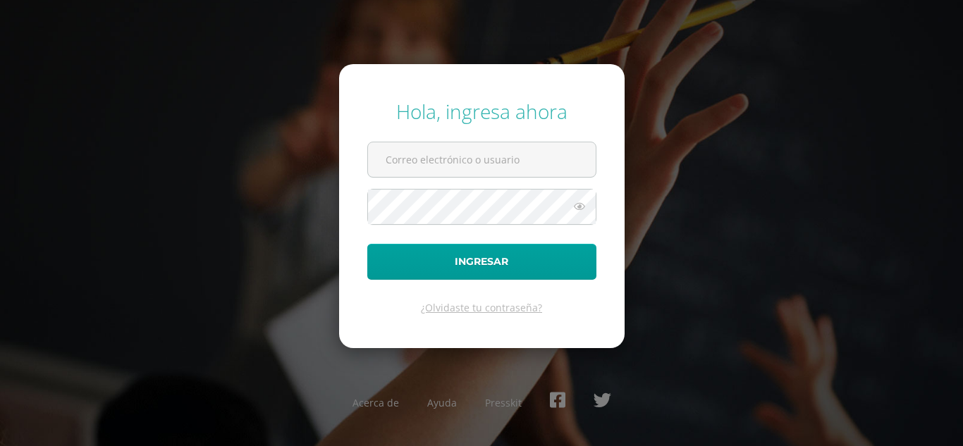
type input "nataliacuy2023@maiagt.org"
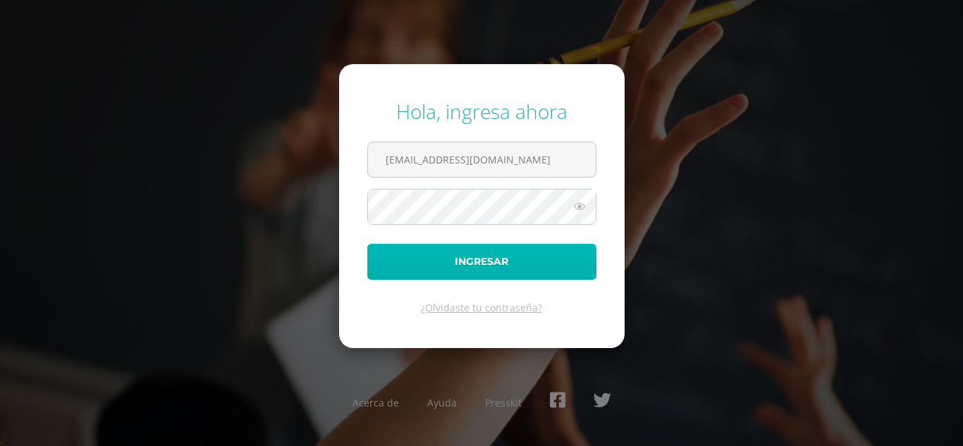
click at [453, 268] on button "Ingresar" at bounding box center [481, 262] width 229 height 36
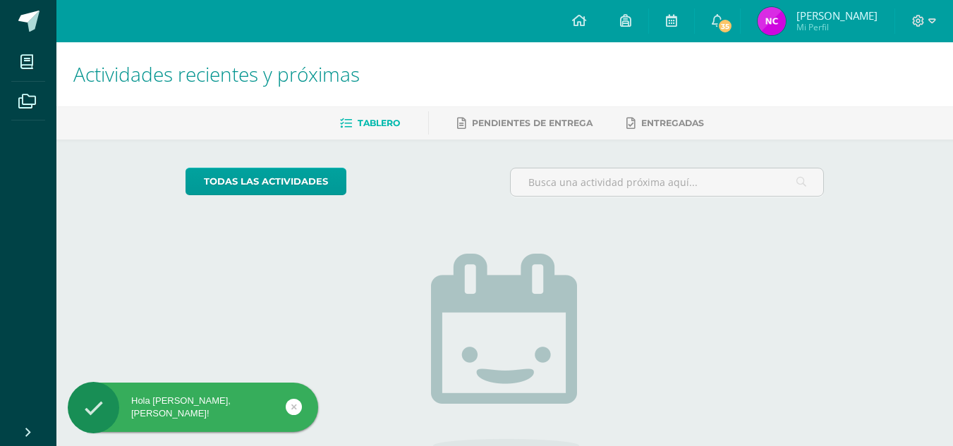
click at [760, 20] on img at bounding box center [771, 21] width 28 height 28
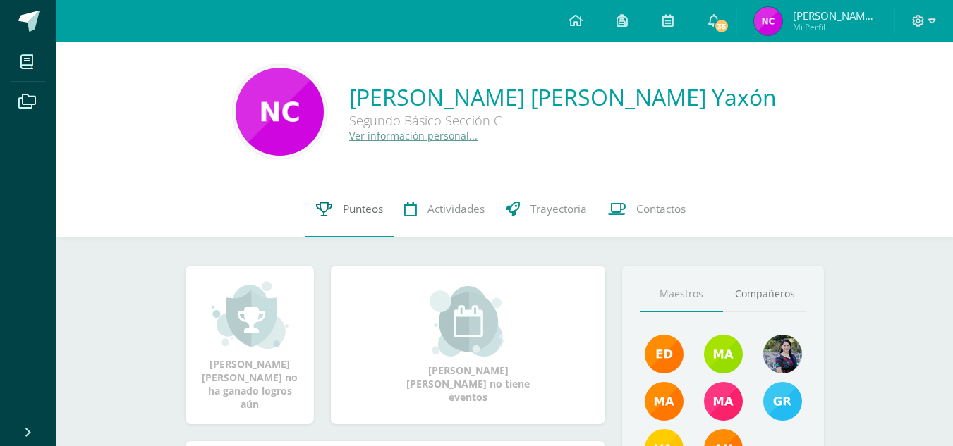
click at [356, 208] on span "Punteos" at bounding box center [363, 209] width 40 height 15
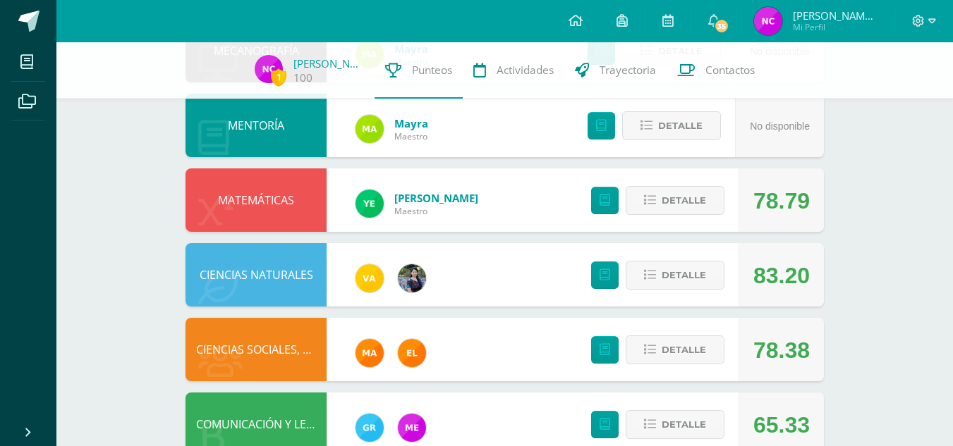
scroll to position [279, 0]
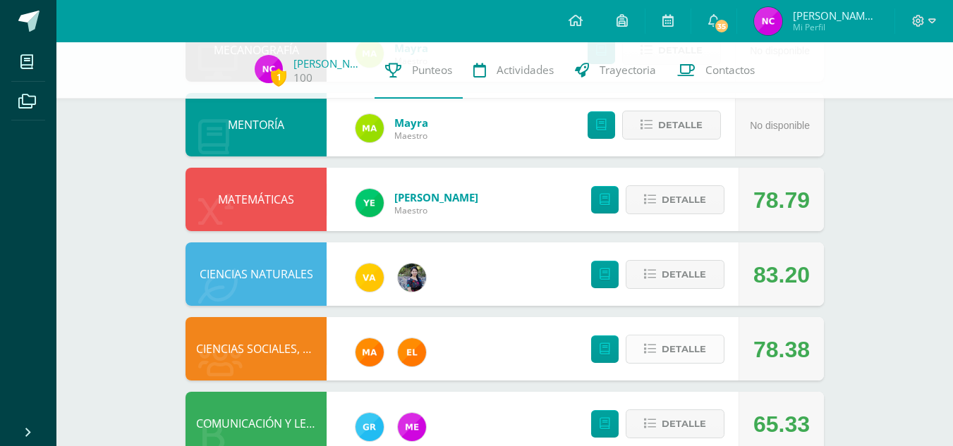
click at [687, 347] on span "Detalle" at bounding box center [684, 349] width 44 height 26
click at [687, 347] on button "Detalle" at bounding box center [675, 349] width 99 height 29
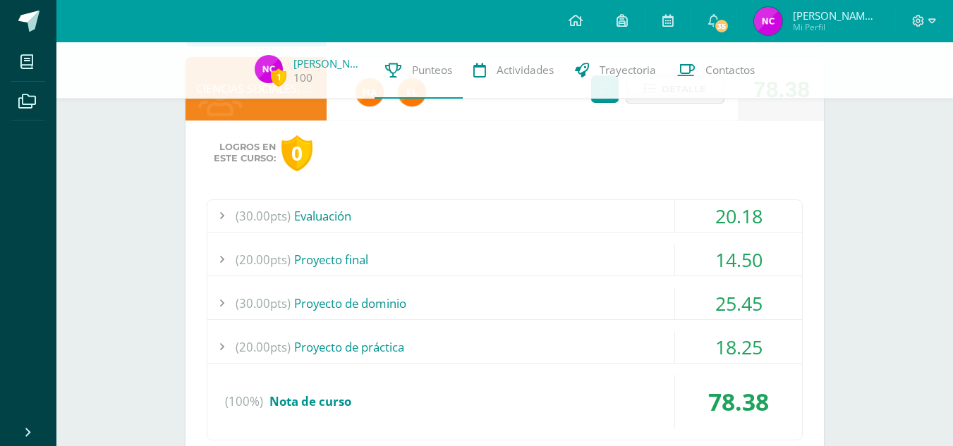
scroll to position [540, 0]
click at [669, 209] on div "(30.00pts) Evaluación" at bounding box center [504, 216] width 595 height 32
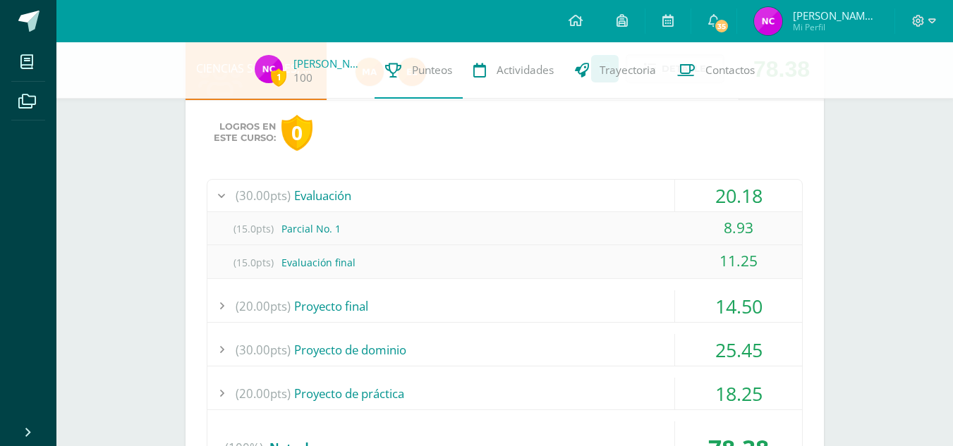
scroll to position [562, 0]
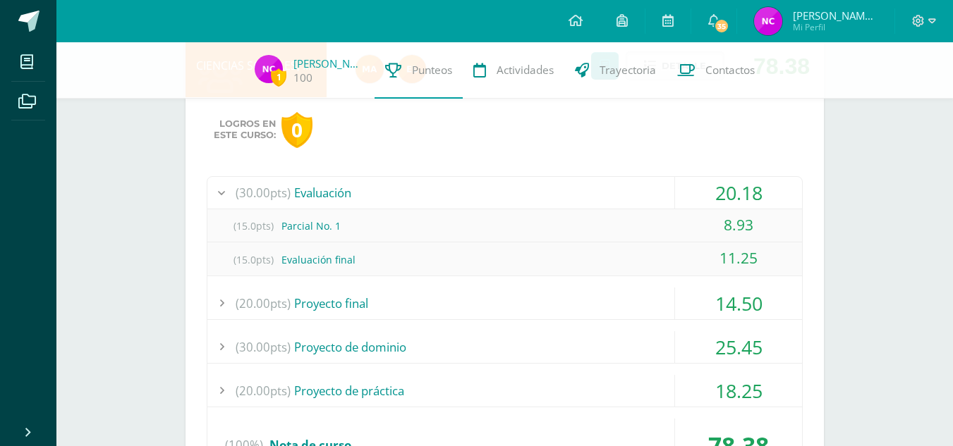
click at [440, 307] on div "(20.00pts) Proyecto final" at bounding box center [504, 304] width 595 height 32
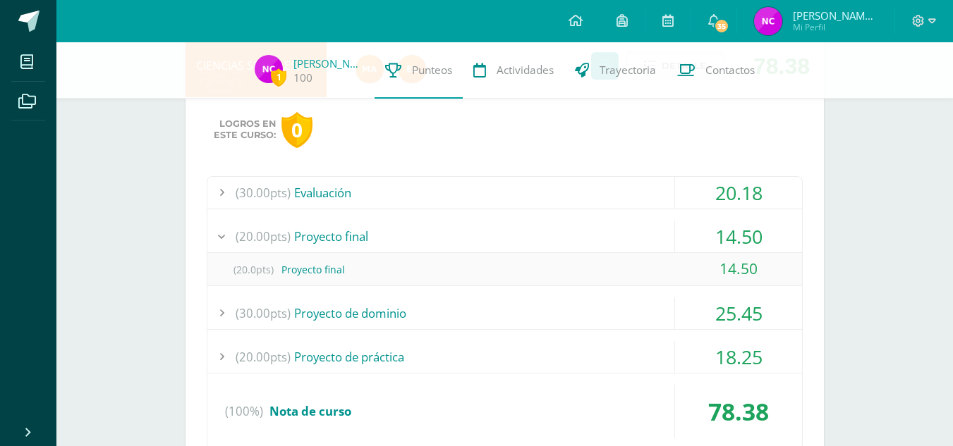
click at [595, 199] on div "(30.00pts) Evaluación" at bounding box center [504, 193] width 595 height 32
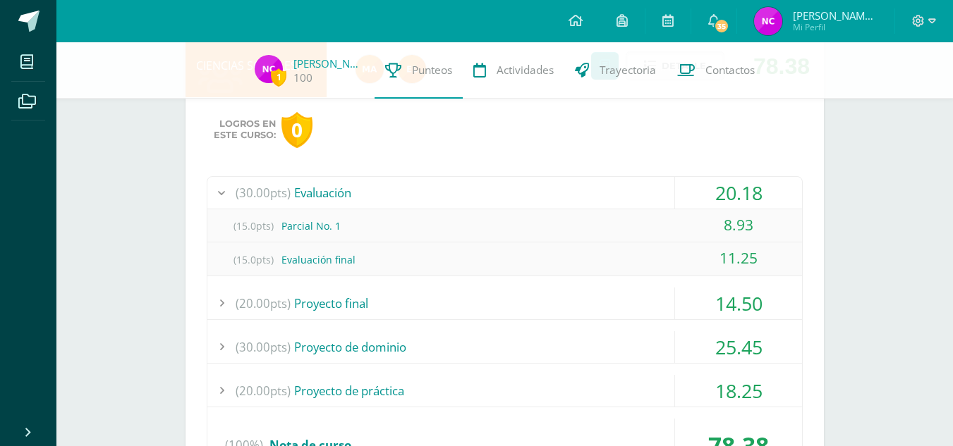
click at [595, 199] on div "(30.00pts) Evaluación" at bounding box center [504, 193] width 595 height 32
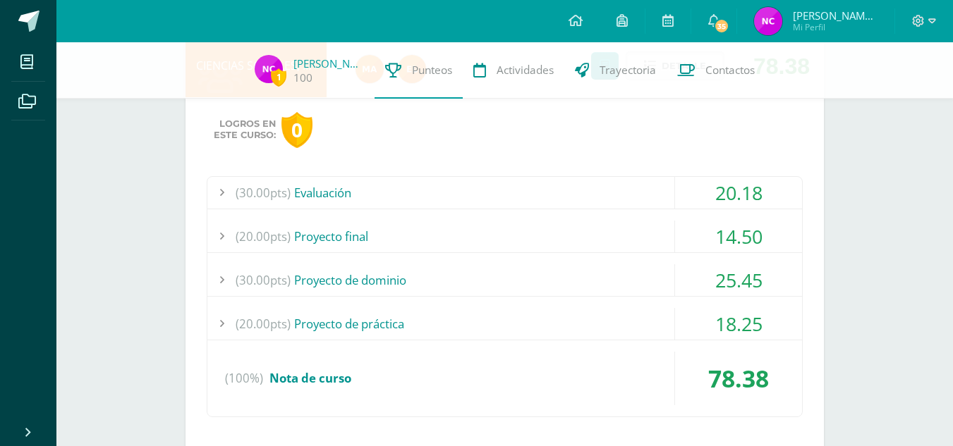
click at [567, 236] on div "(20.00pts) Proyecto final" at bounding box center [504, 237] width 595 height 32
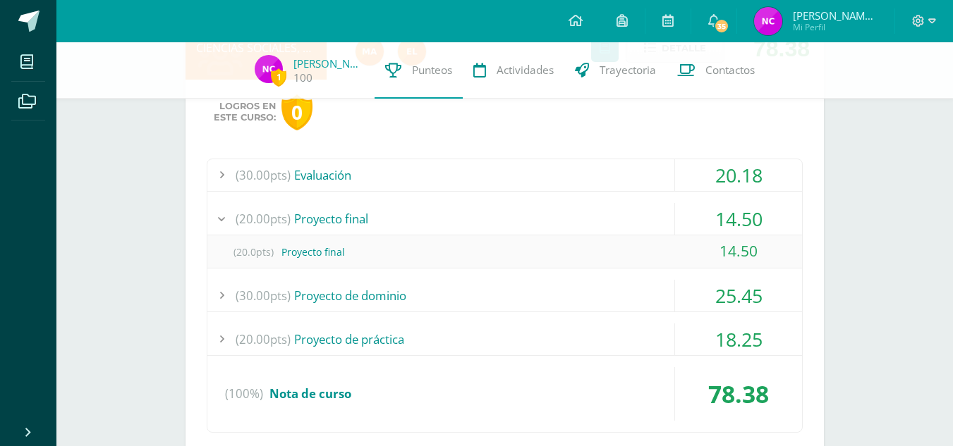
scroll to position [580, 0]
click at [548, 303] on div "(30.00pts) Proyecto de dominio" at bounding box center [504, 295] width 595 height 32
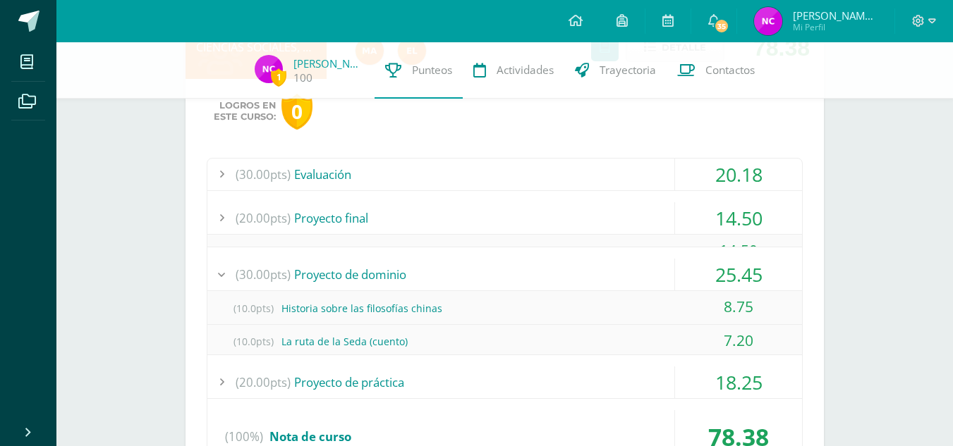
click at [548, 303] on div "(30.00pts) Proyecto de dominio 25.45 (10.0pts) Historia sobre las filosofías ch…" at bounding box center [504, 307] width 595 height 97
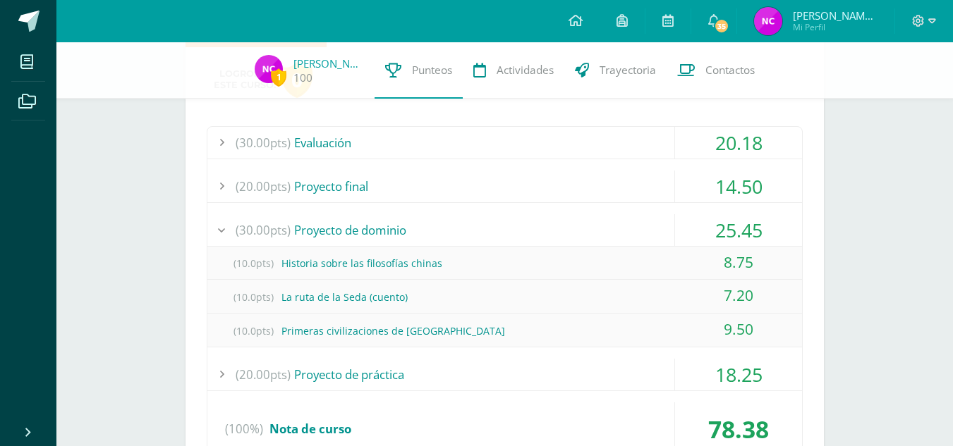
scroll to position [614, 0]
click at [509, 373] on div "(20.00pts) Proyecto de práctica" at bounding box center [504, 374] width 595 height 32
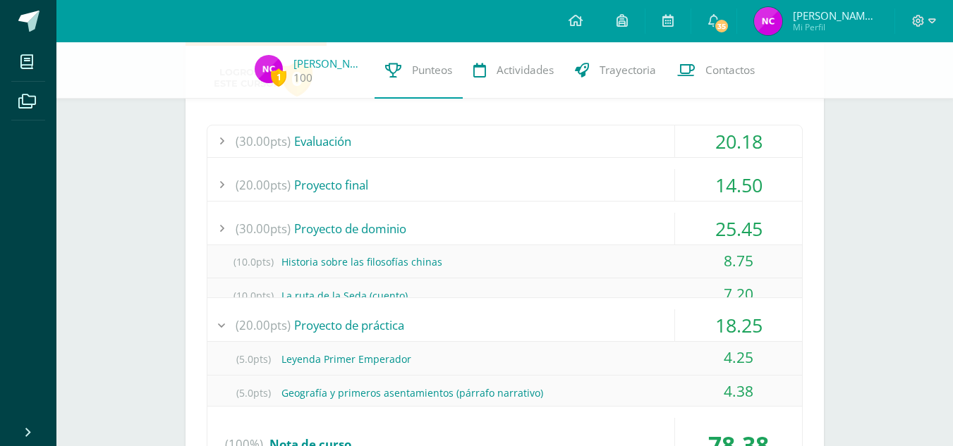
click at [509, 373] on div "(20.00pts) Proyecto de práctica 18.25 (5.0pts) Leyenda Primer Emperador 4.25 (5…" at bounding box center [504, 358] width 595 height 97
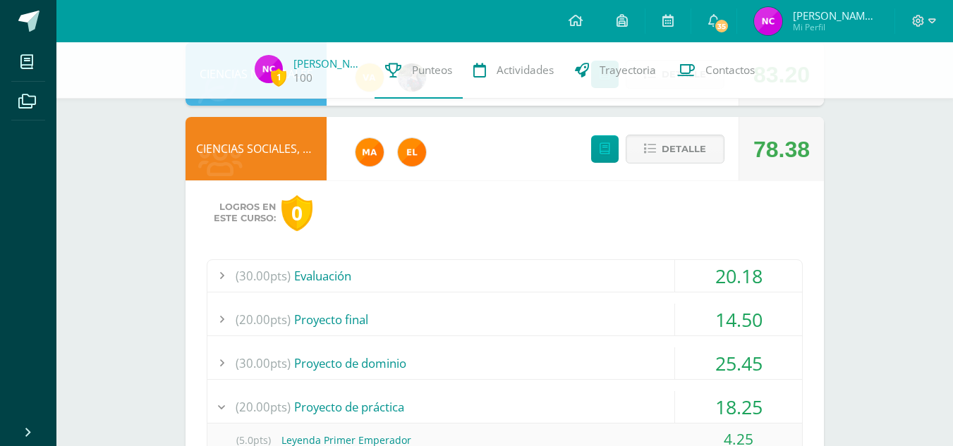
scroll to position [476, 0]
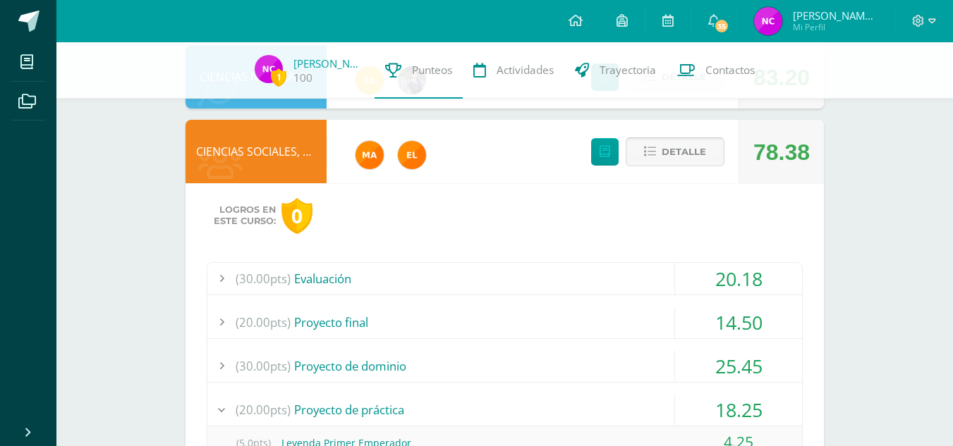
click at [677, 149] on span "Detalle" at bounding box center [684, 152] width 44 height 26
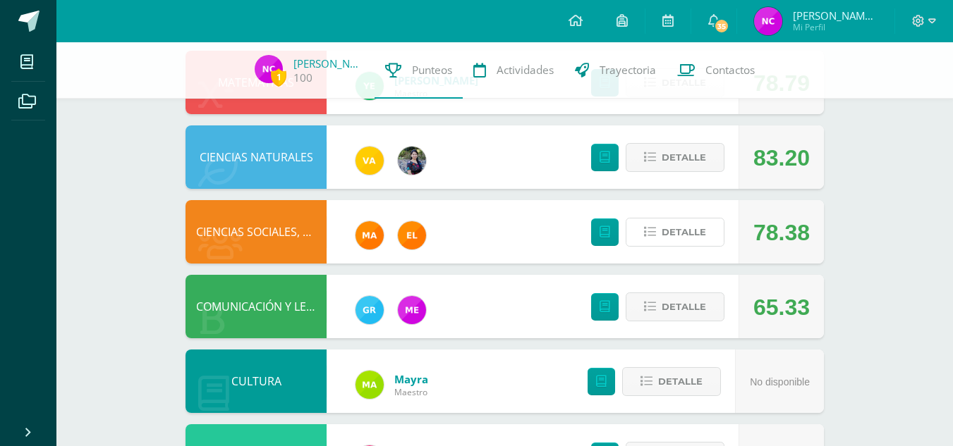
scroll to position [396, 0]
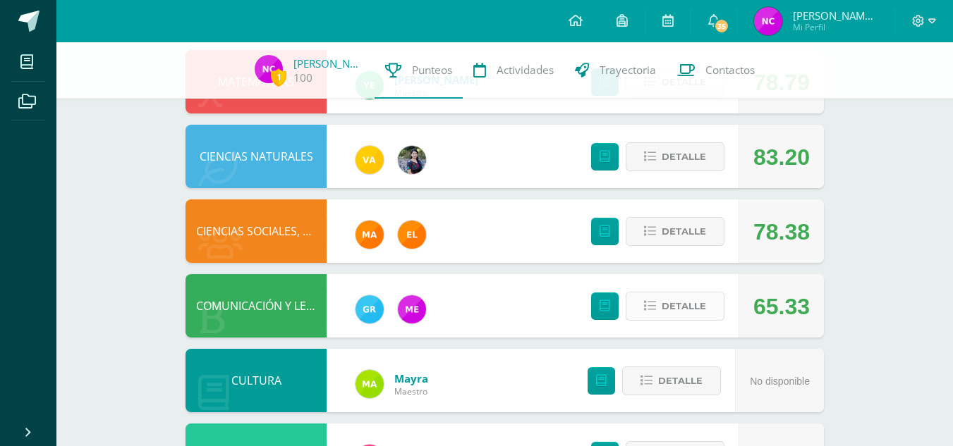
click at [703, 310] on span "Detalle" at bounding box center [684, 306] width 44 height 26
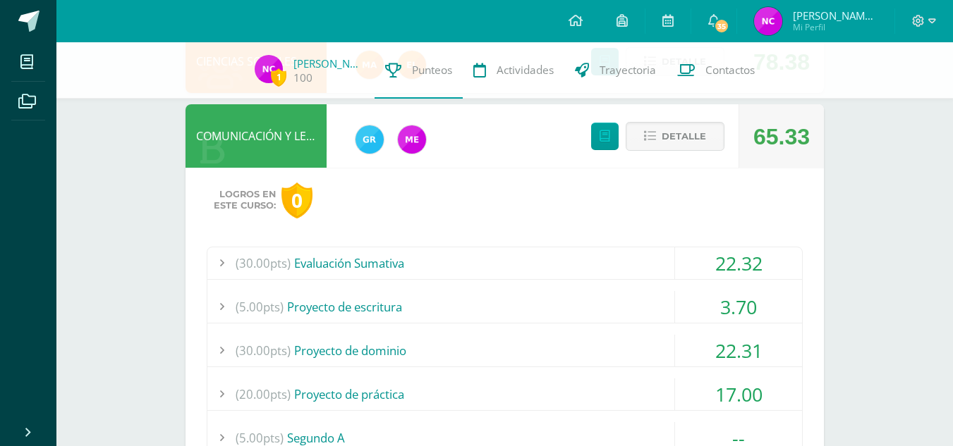
scroll to position [568, 0]
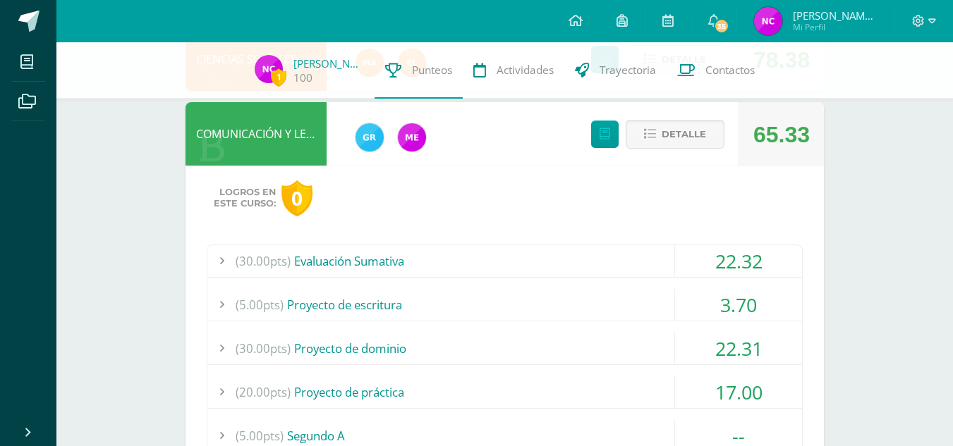
click at [567, 258] on div "(30.00pts) Evaluación Sumativa" at bounding box center [504, 261] width 595 height 32
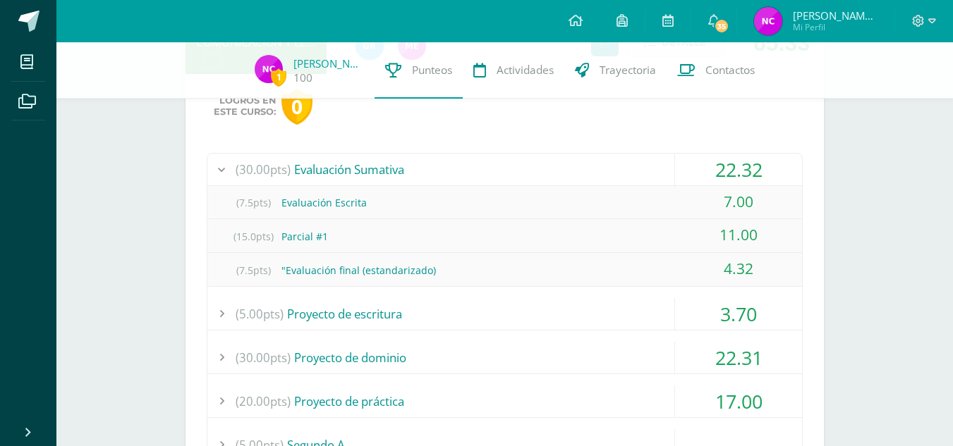
scroll to position [661, 0]
click at [480, 329] on div "(5.00pts) Proyecto de escritura 3.70" at bounding box center [504, 314] width 595 height 32
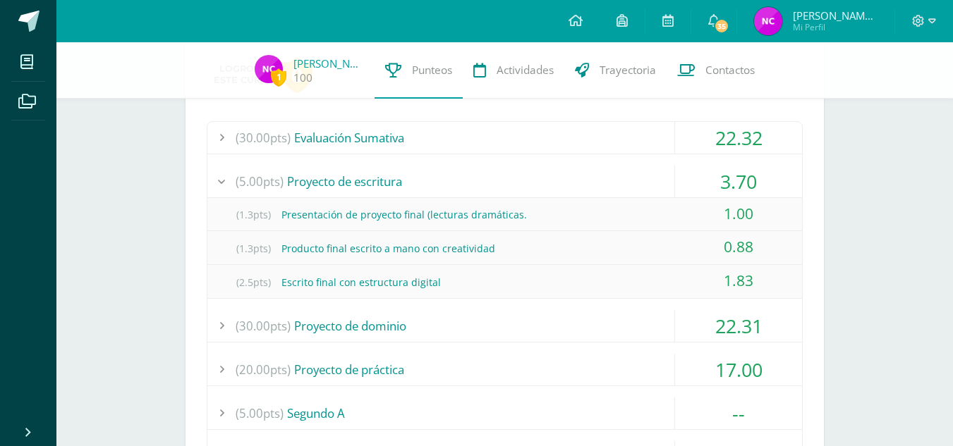
scroll to position [693, 0]
click at [480, 329] on div "(30.00pts) Proyecto de dominio" at bounding box center [504, 326] width 595 height 32
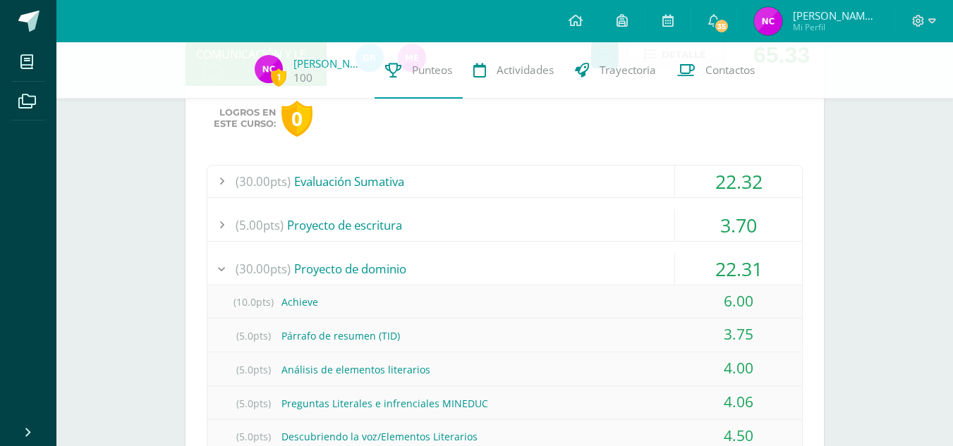
scroll to position [596, 0]
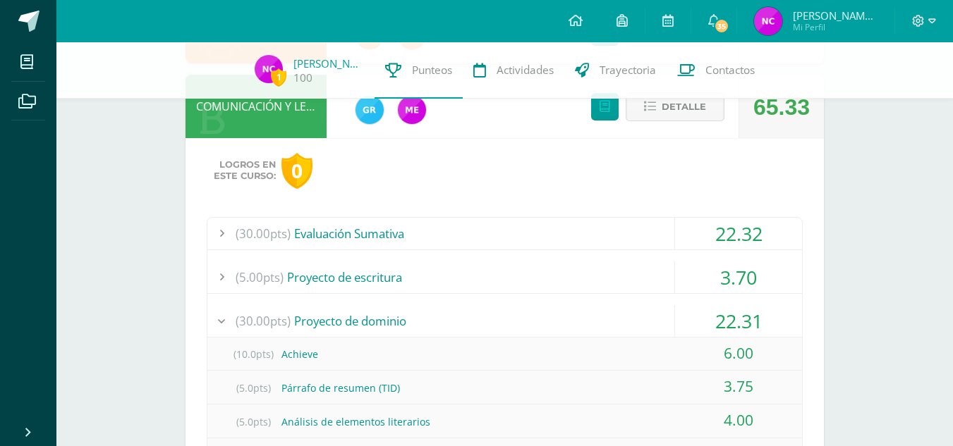
click at [685, 108] on span "Detalle" at bounding box center [684, 107] width 44 height 26
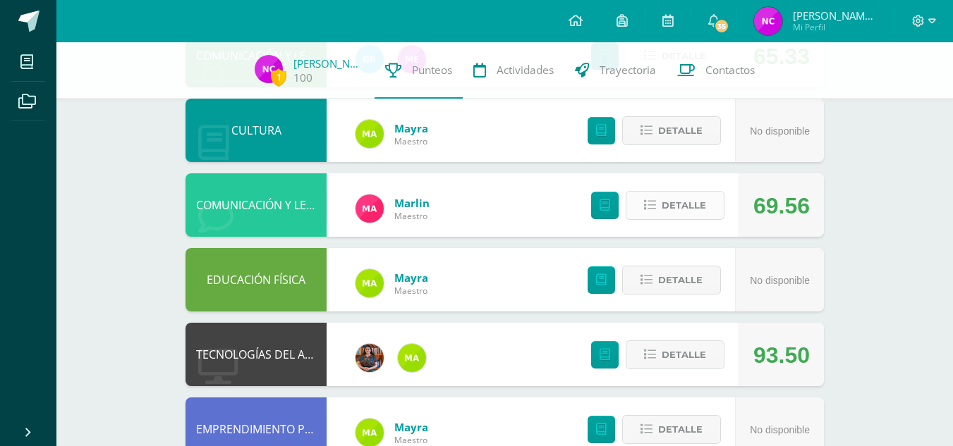
scroll to position [647, 0]
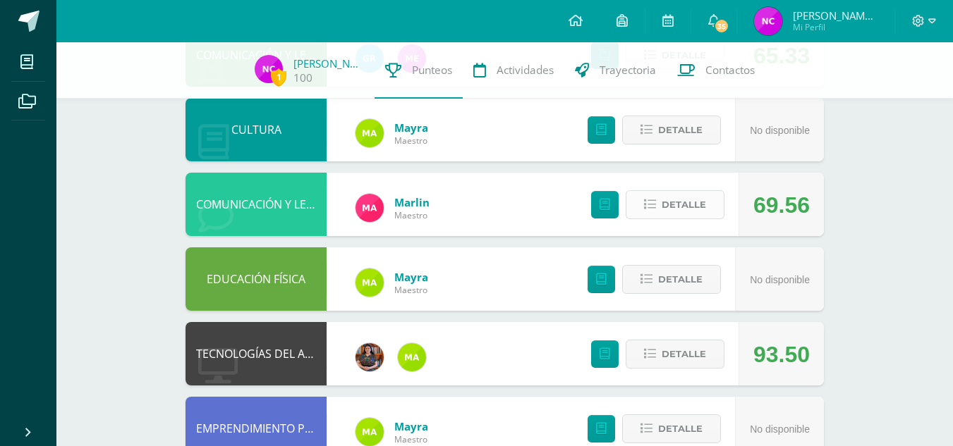
click at [687, 197] on span "Detalle" at bounding box center [684, 205] width 44 height 26
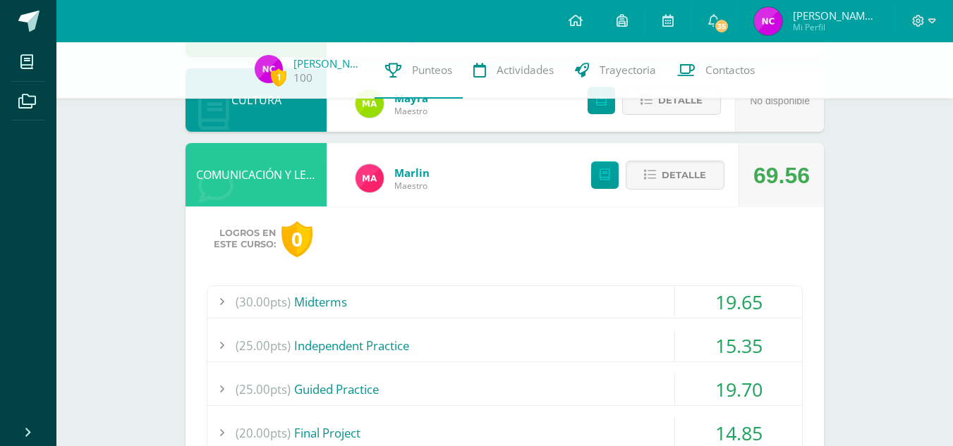
scroll to position [681, 0]
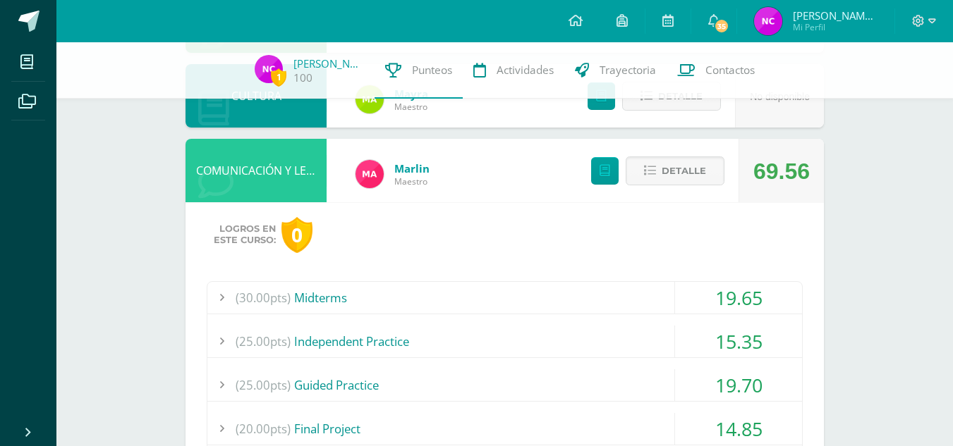
click at [613, 294] on div "(30.00pts) Midterms" at bounding box center [504, 298] width 595 height 32
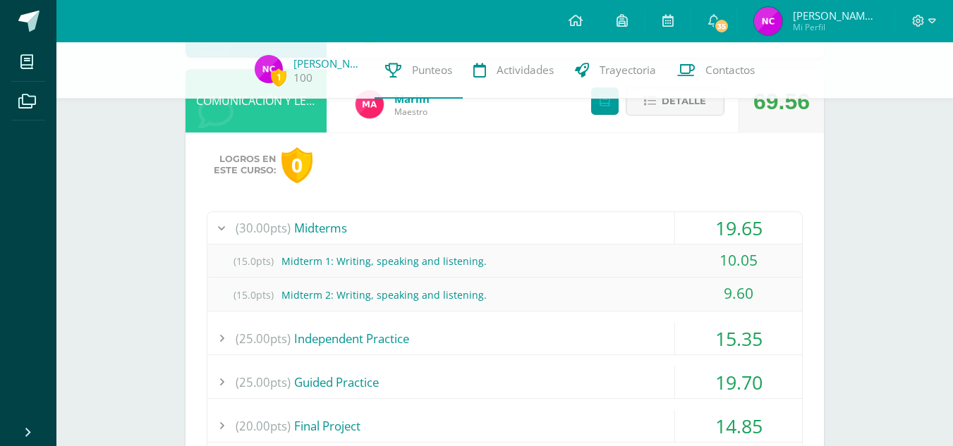
scroll to position [753, 0]
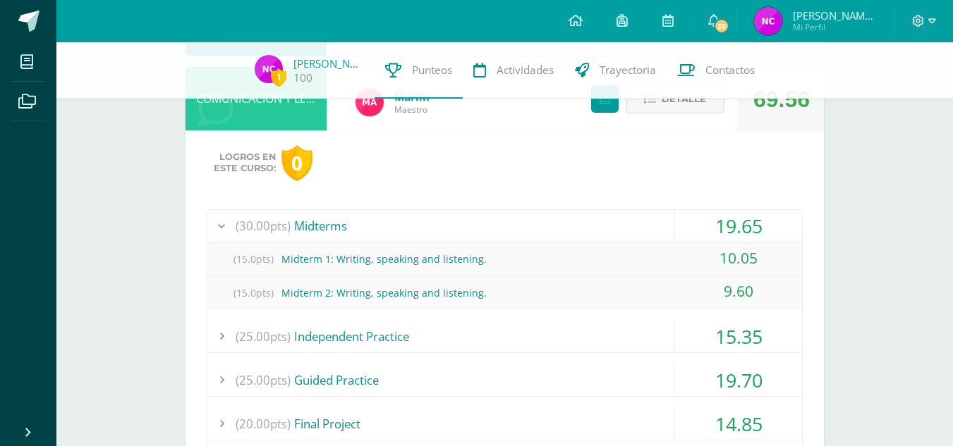
click at [573, 334] on div "(25.00pts) Independent Practice" at bounding box center [504, 337] width 595 height 32
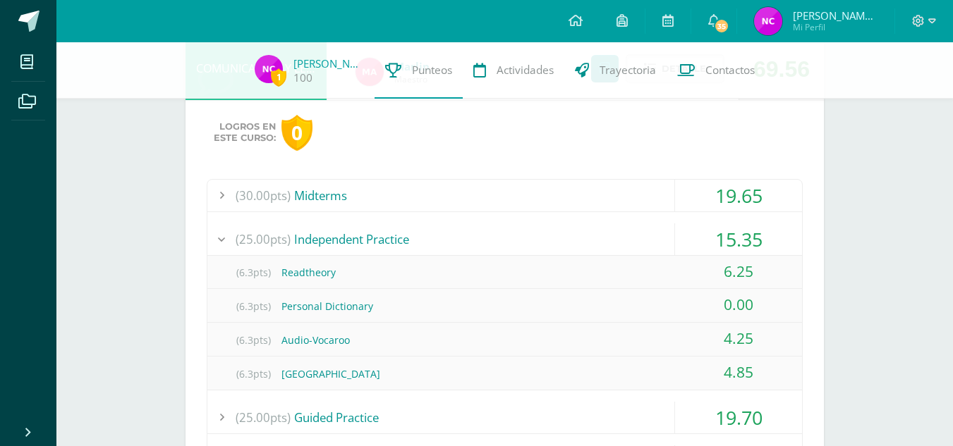
scroll to position [794, 0]
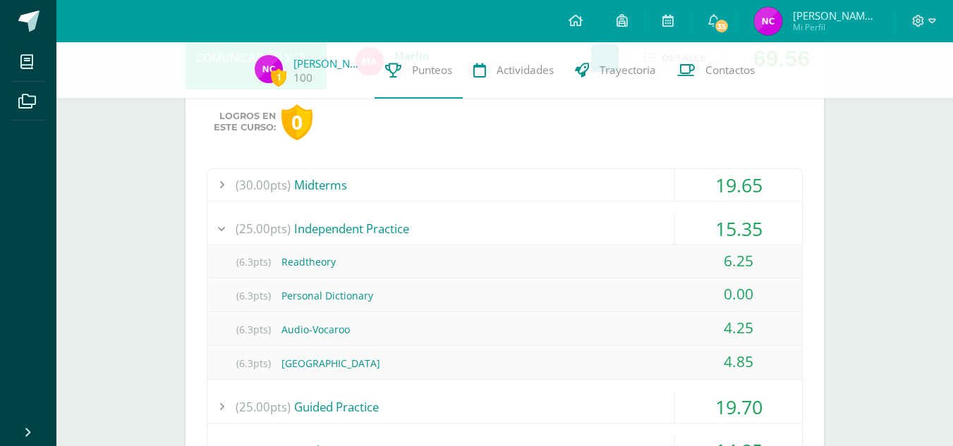
click at [573, 334] on div "(6.3pts) Audio-Vocaroo" at bounding box center [504, 330] width 595 height 32
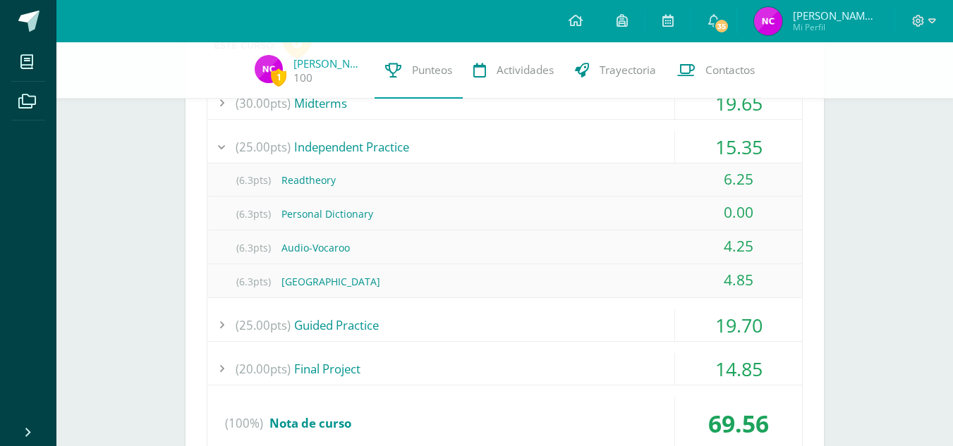
scroll to position [877, 0]
click at [571, 336] on div "(25.00pts) Guided Practice" at bounding box center [504, 325] width 595 height 32
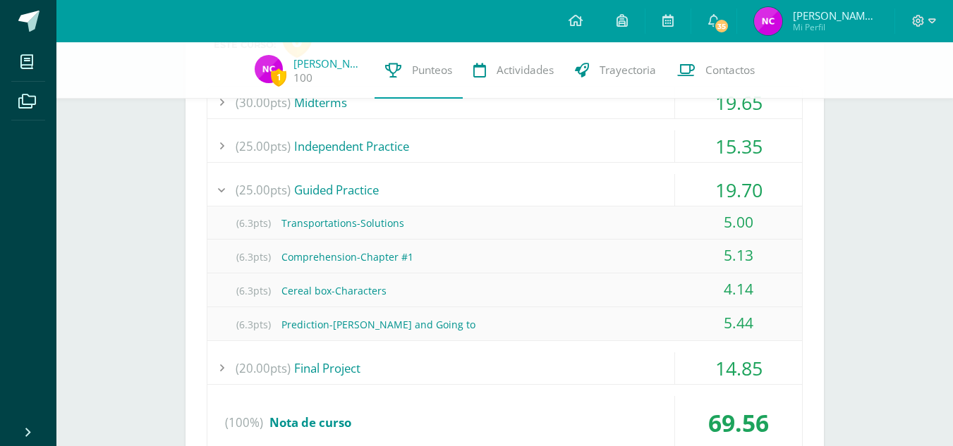
click at [568, 365] on div "(20.00pts) Final Project" at bounding box center [504, 369] width 595 height 32
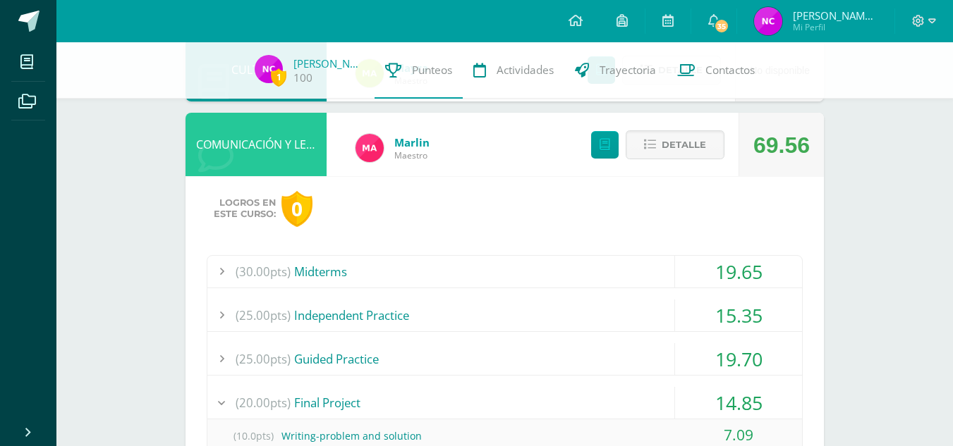
scroll to position [695, 0]
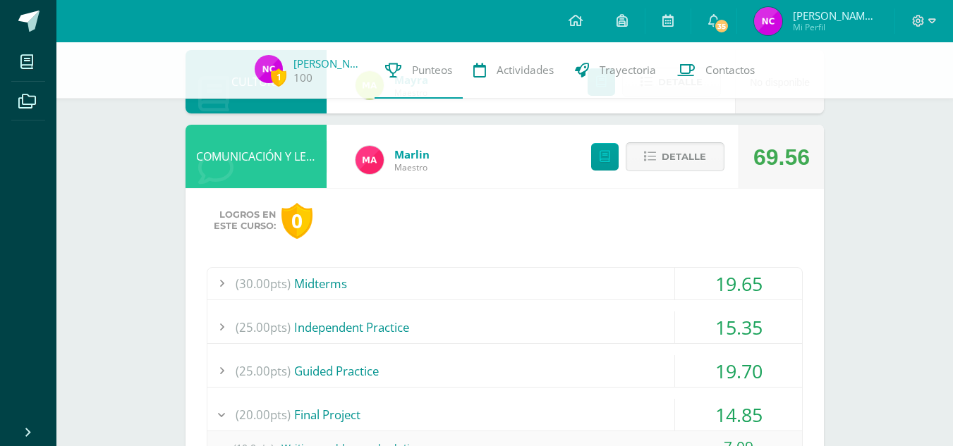
click at [681, 152] on span "Detalle" at bounding box center [684, 157] width 44 height 26
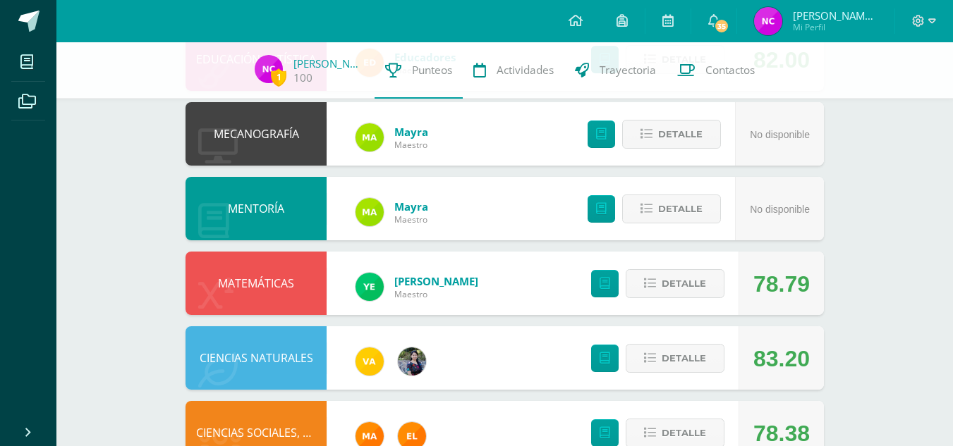
scroll to position [0, 0]
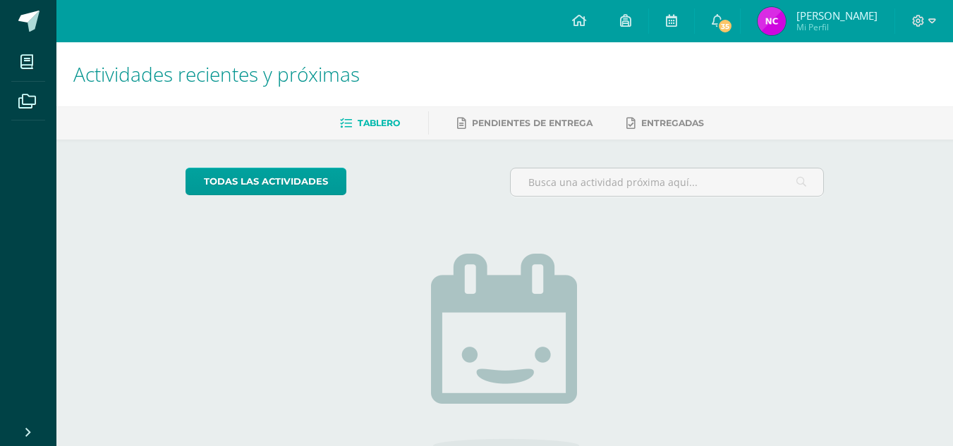
click at [768, 15] on img at bounding box center [771, 21] width 28 height 28
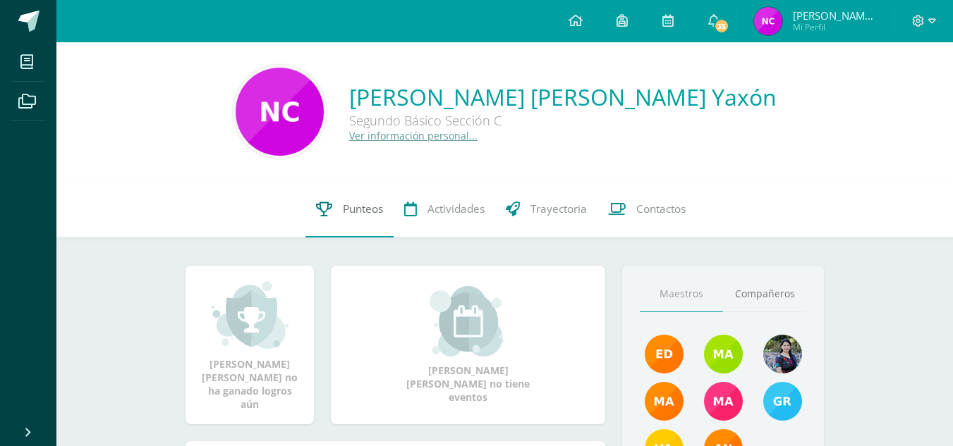
click at [361, 214] on span "Punteos" at bounding box center [363, 209] width 40 height 15
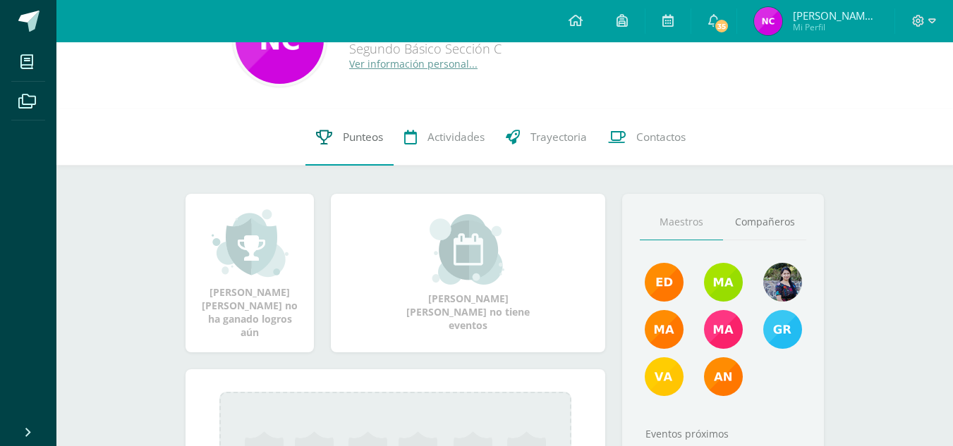
scroll to position [73, 0]
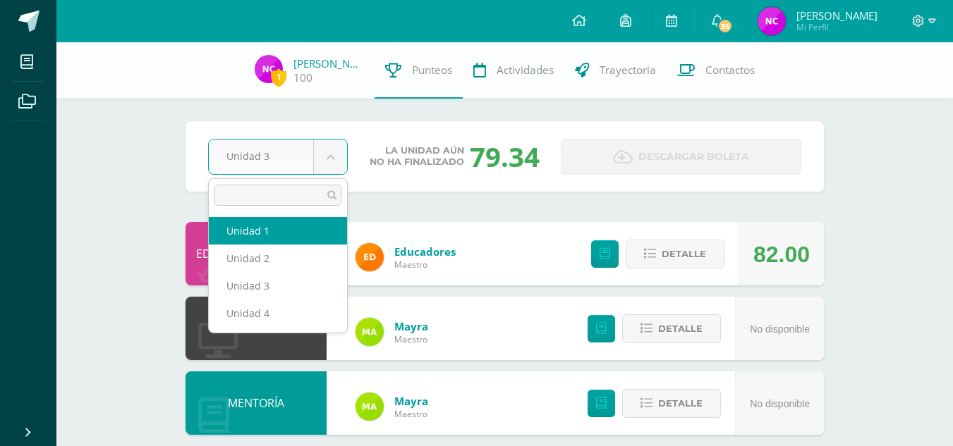
select select "Unidad 1"
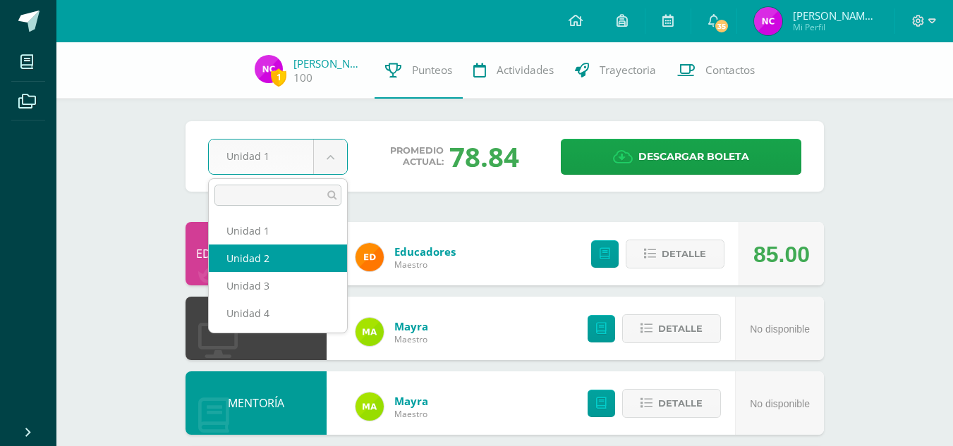
select select "Unidad 2"
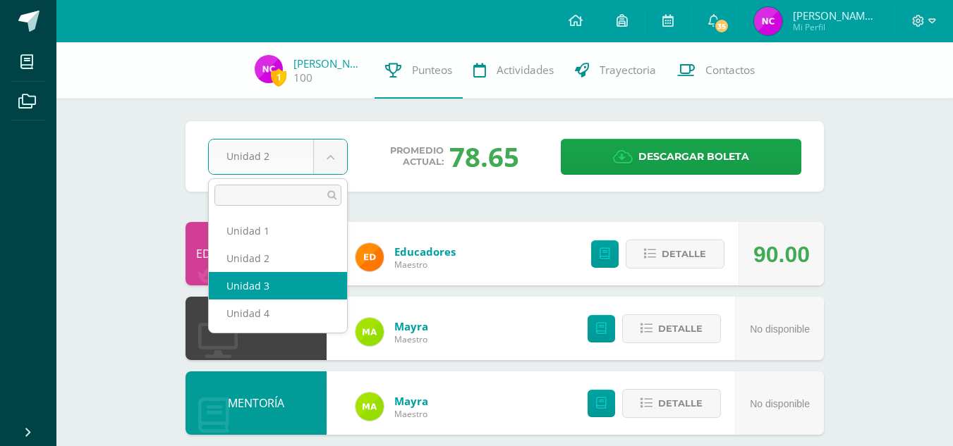
select select "Unidad 3"
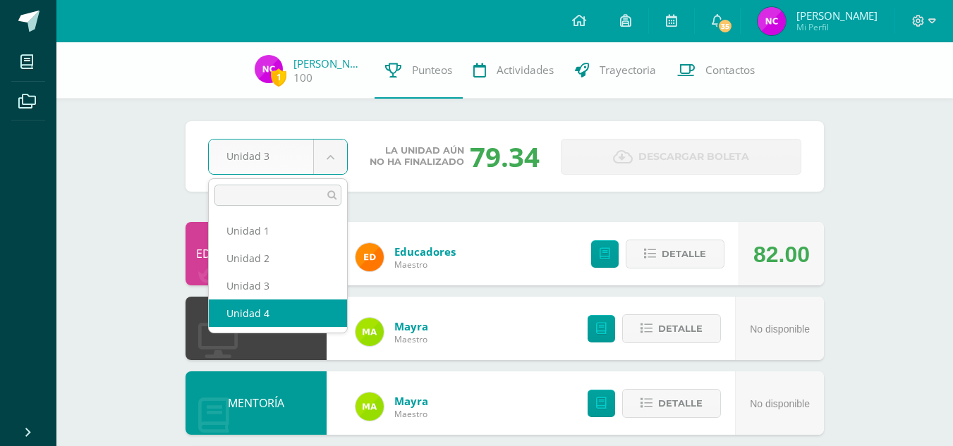
select select "Unidad 4"
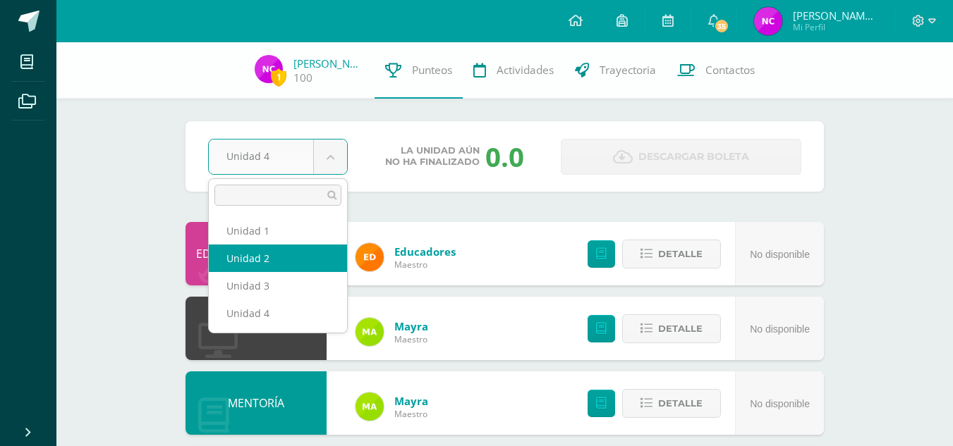
select select "Unidad 2"
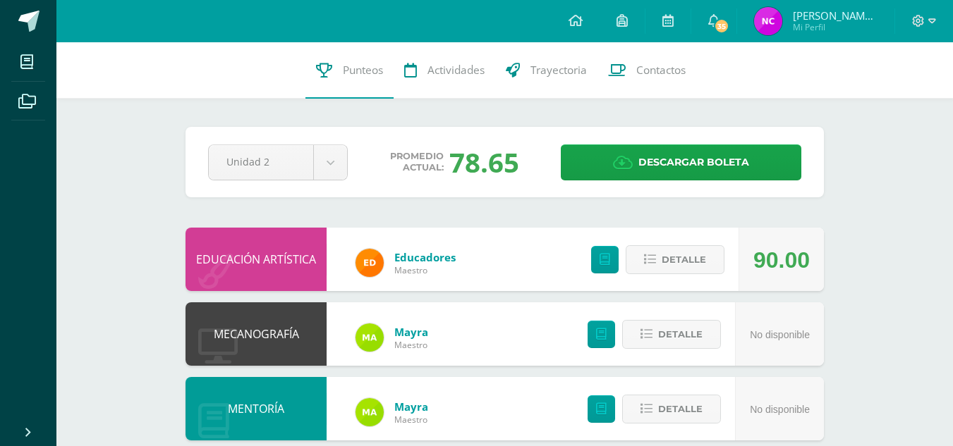
scroll to position [1, 0]
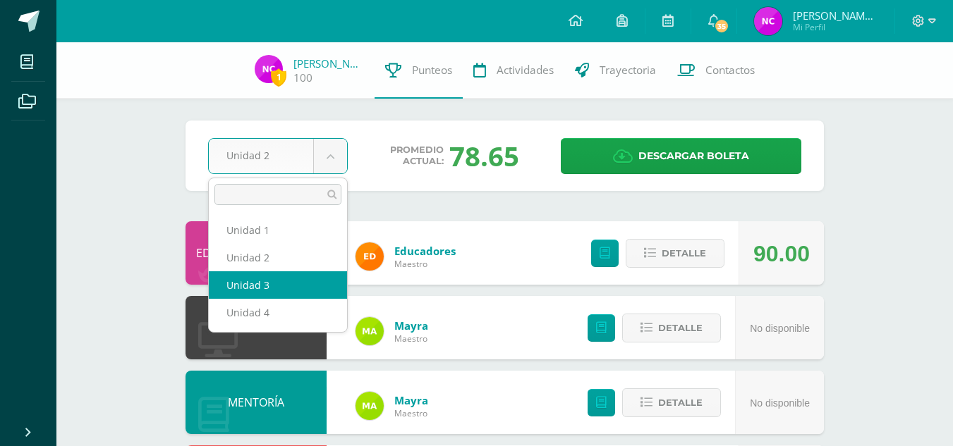
select select "Unidad 3"
